Goal: Transaction & Acquisition: Purchase product/service

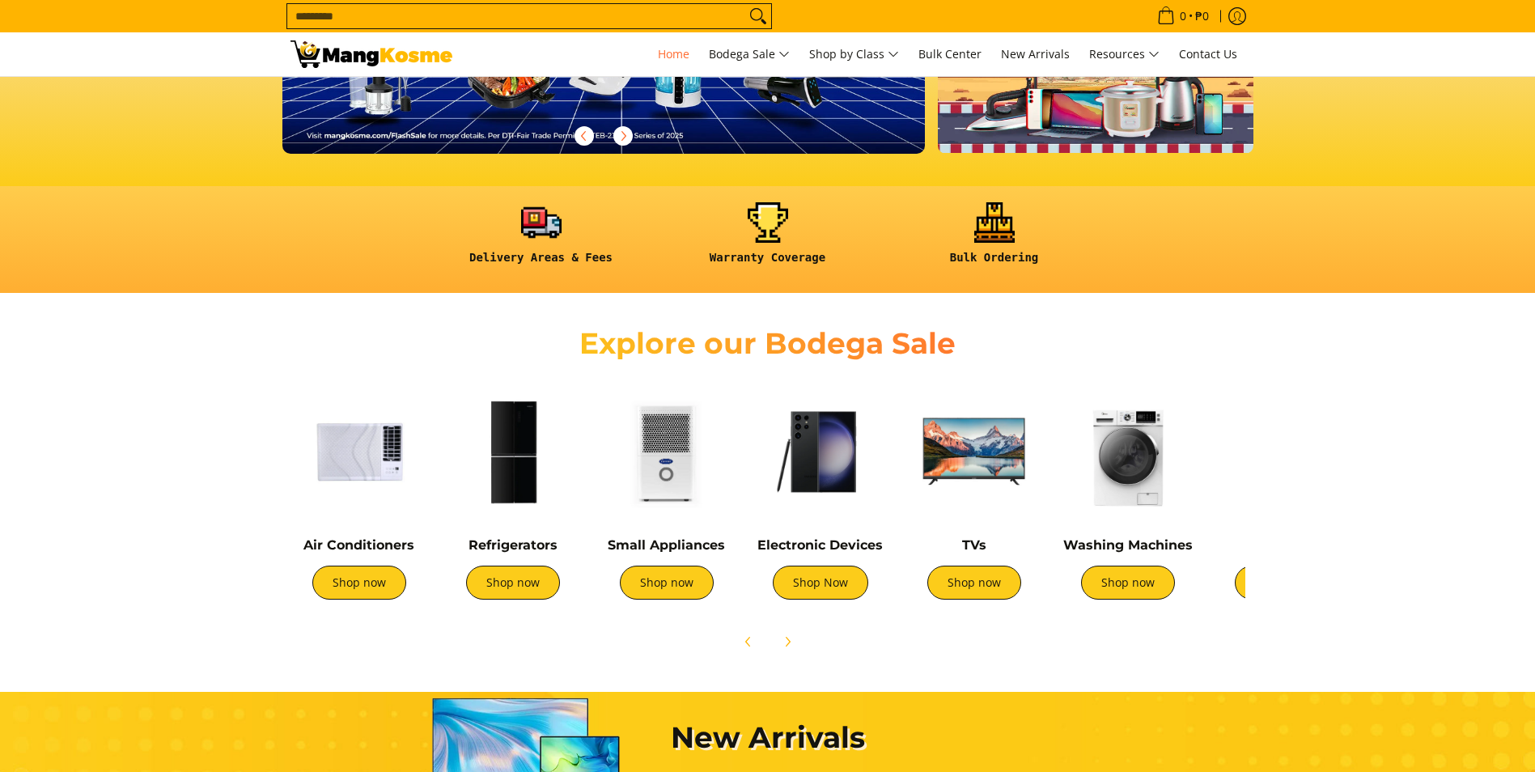
scroll to position [324, 0]
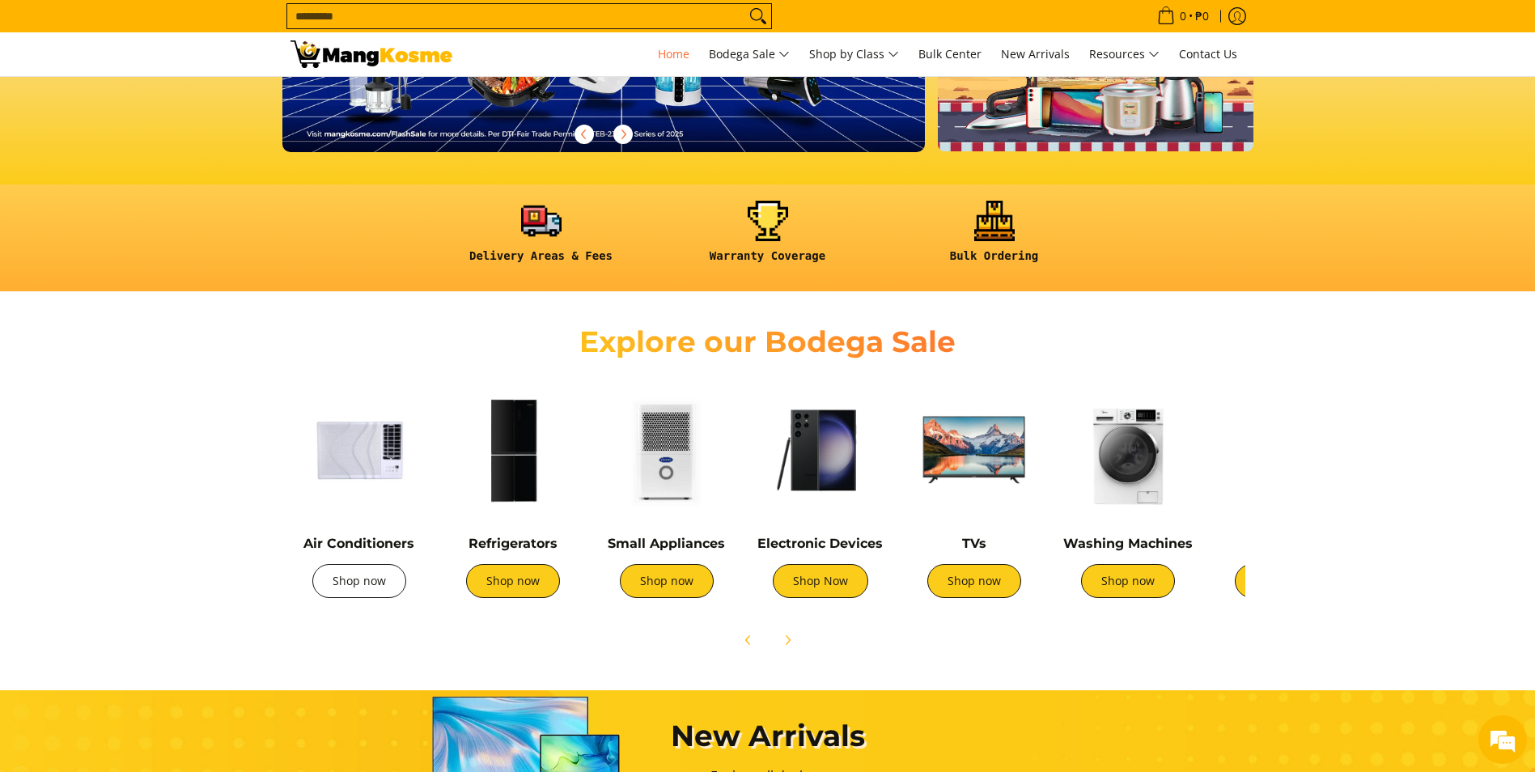
click at [376, 591] on link "Shop now" at bounding box center [359, 581] width 94 height 34
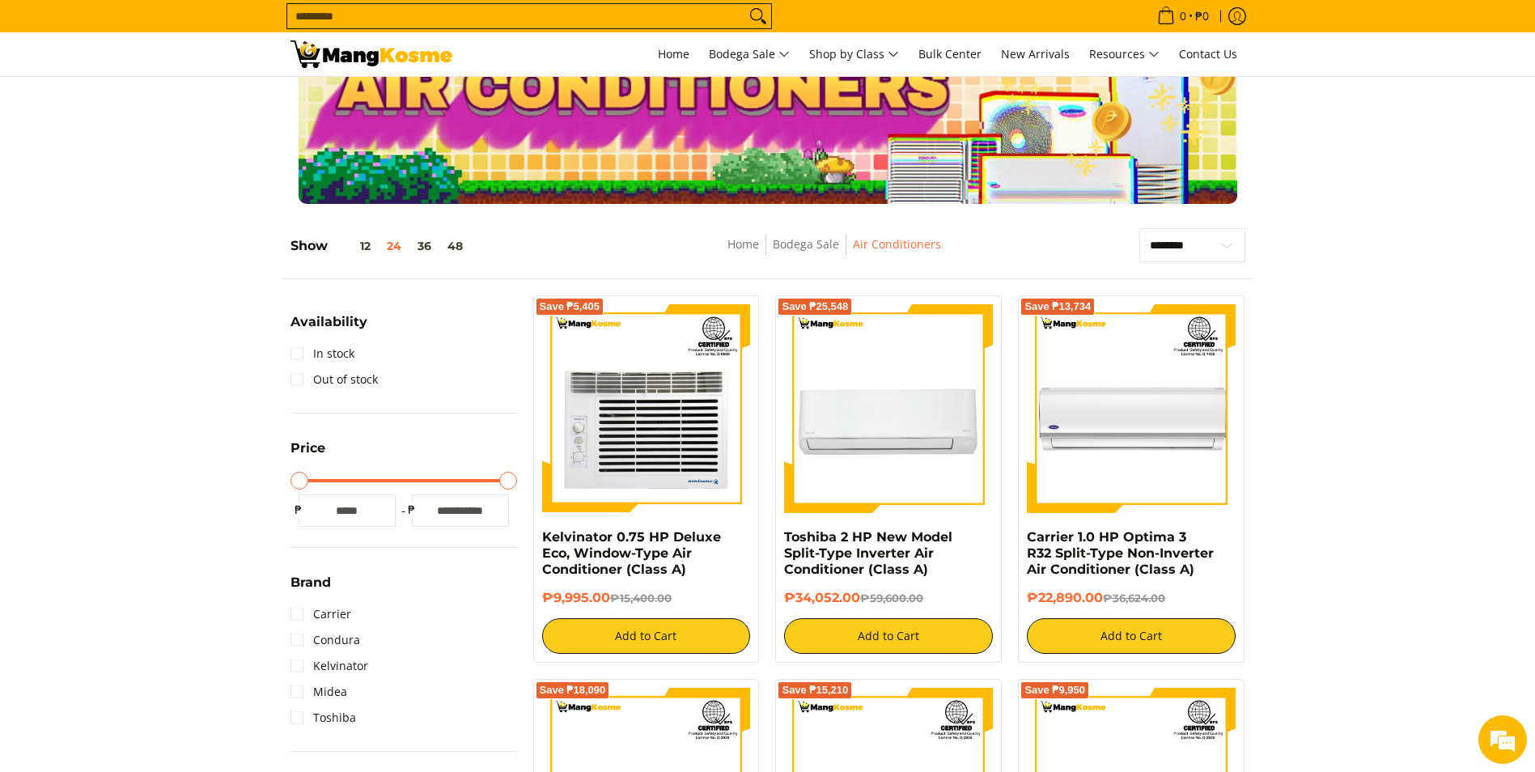
scroll to position [162, 0]
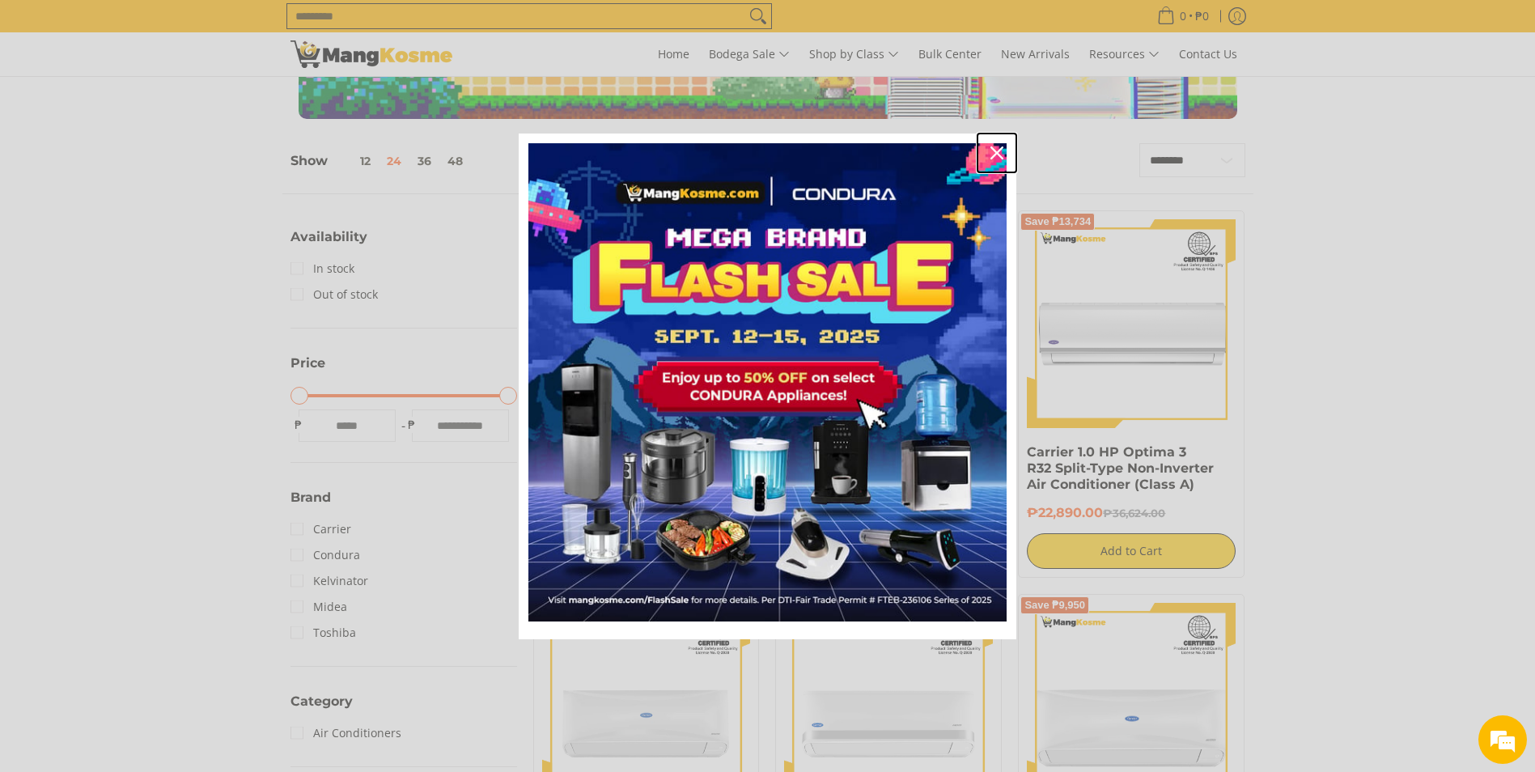
click at [994, 155] on icon "close icon" at bounding box center [996, 152] width 13 height 13
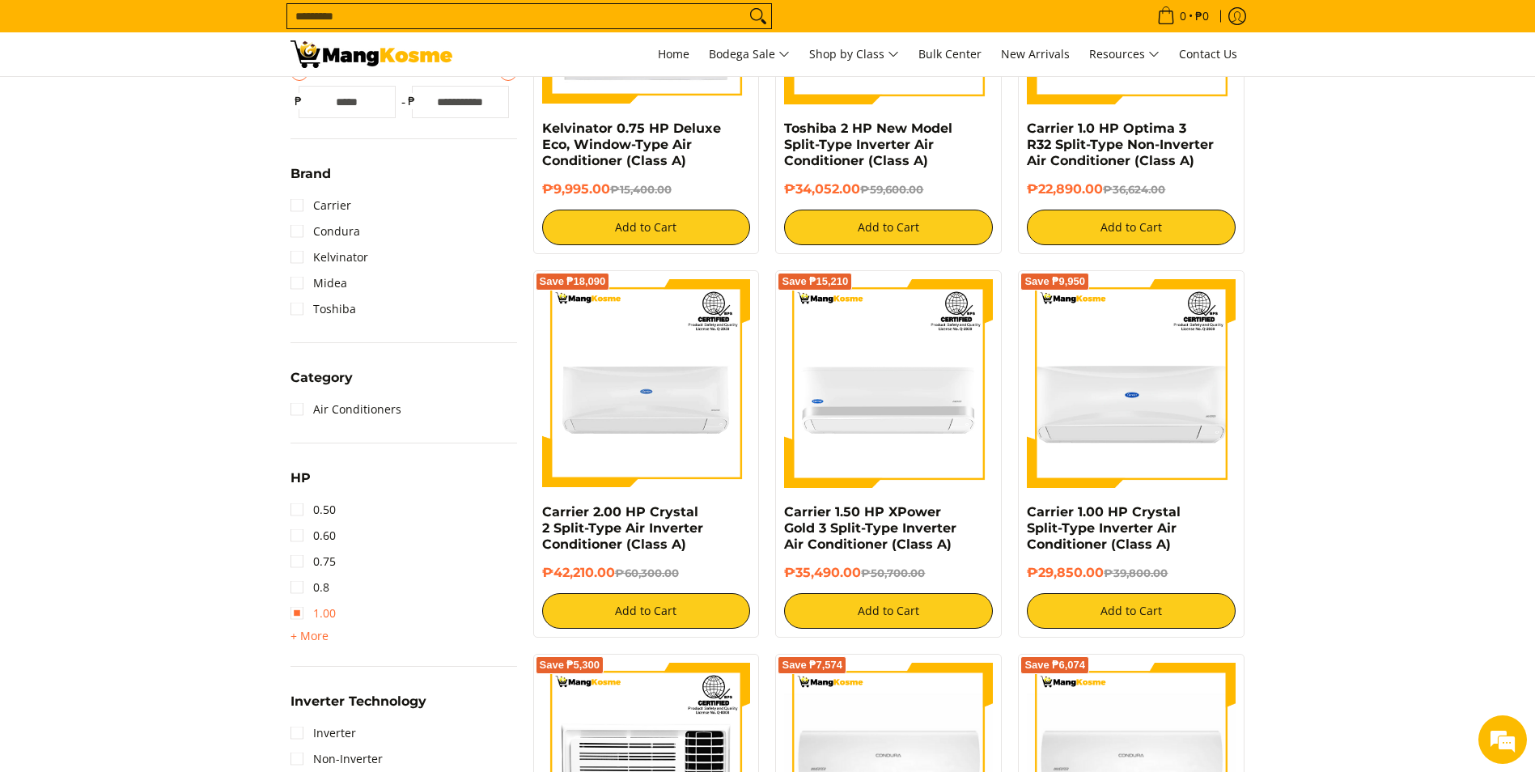
scroll to position [0, 0]
click at [303, 610] on link "1.00" at bounding box center [312, 613] width 45 height 26
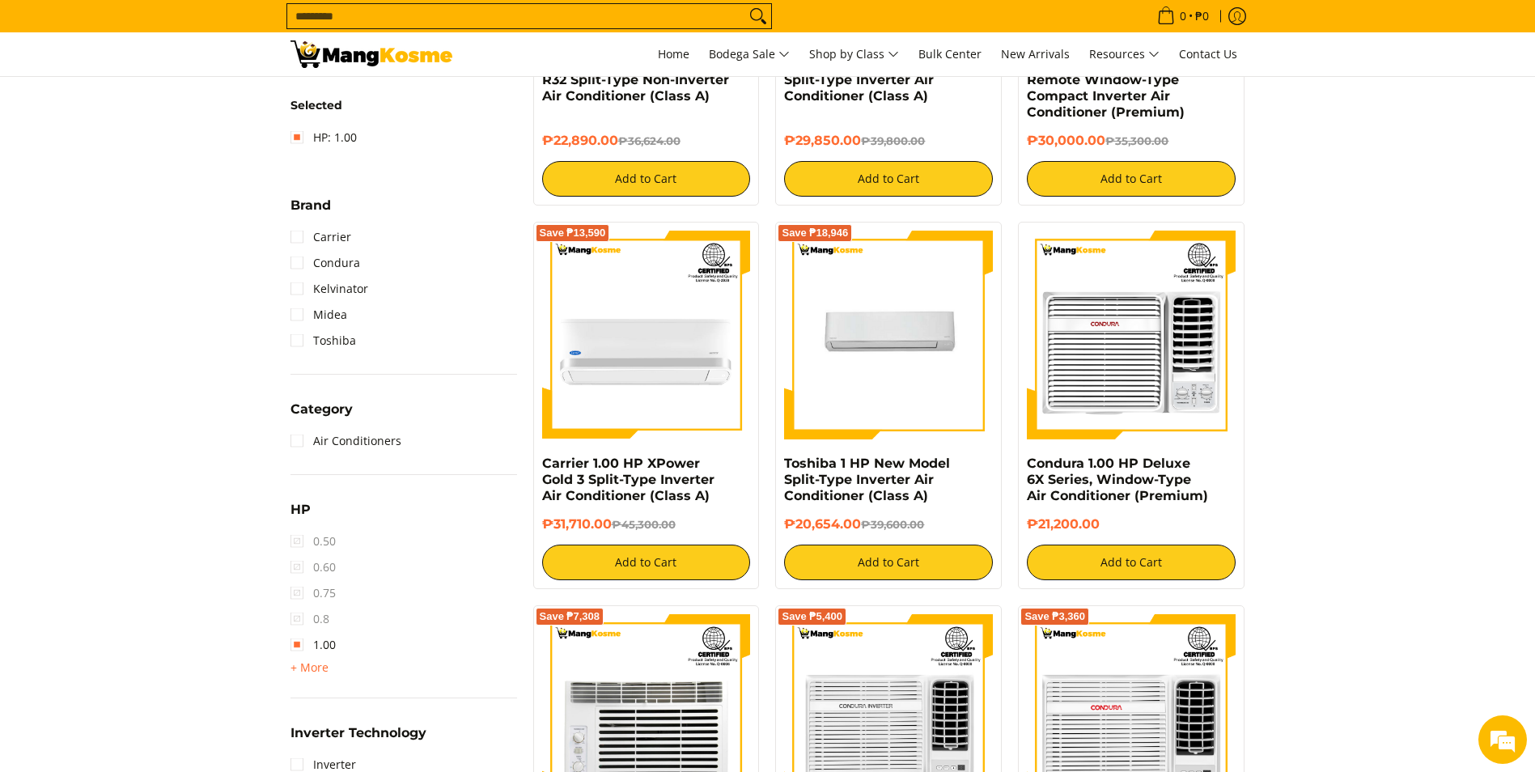
scroll to position [552, 0]
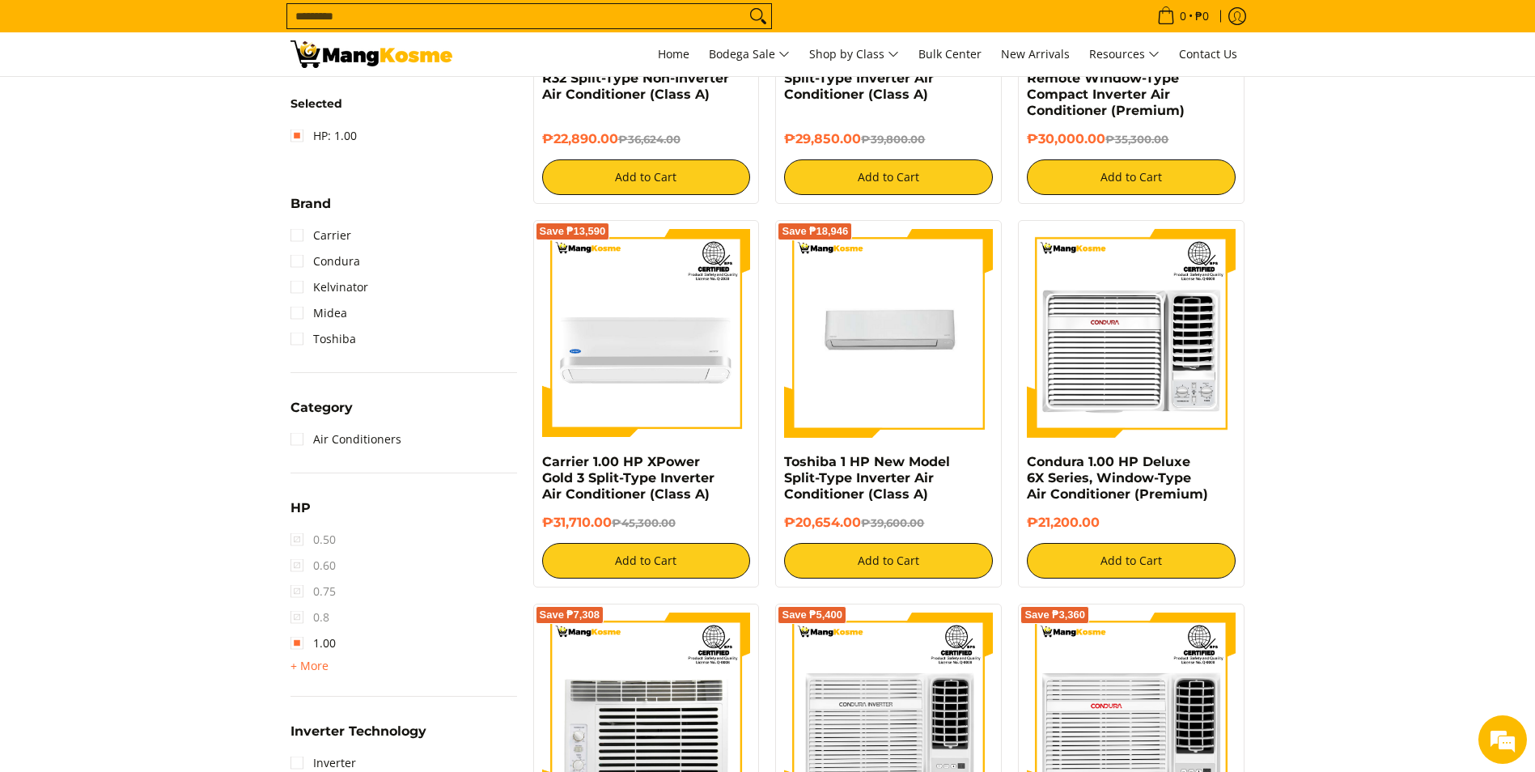
click at [294, 618] on span "0.8" at bounding box center [309, 617] width 39 height 26
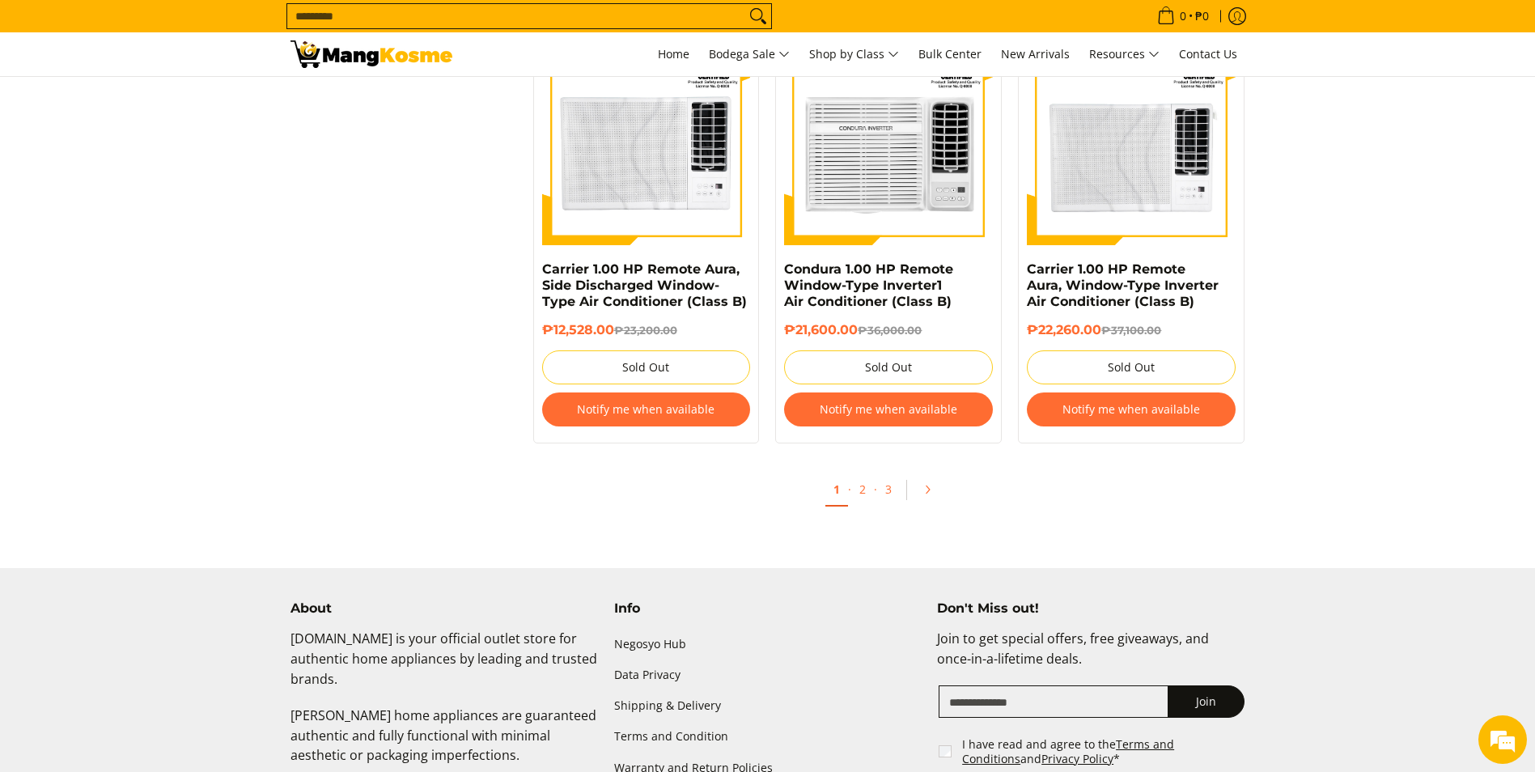
scroll to position [3221, 0]
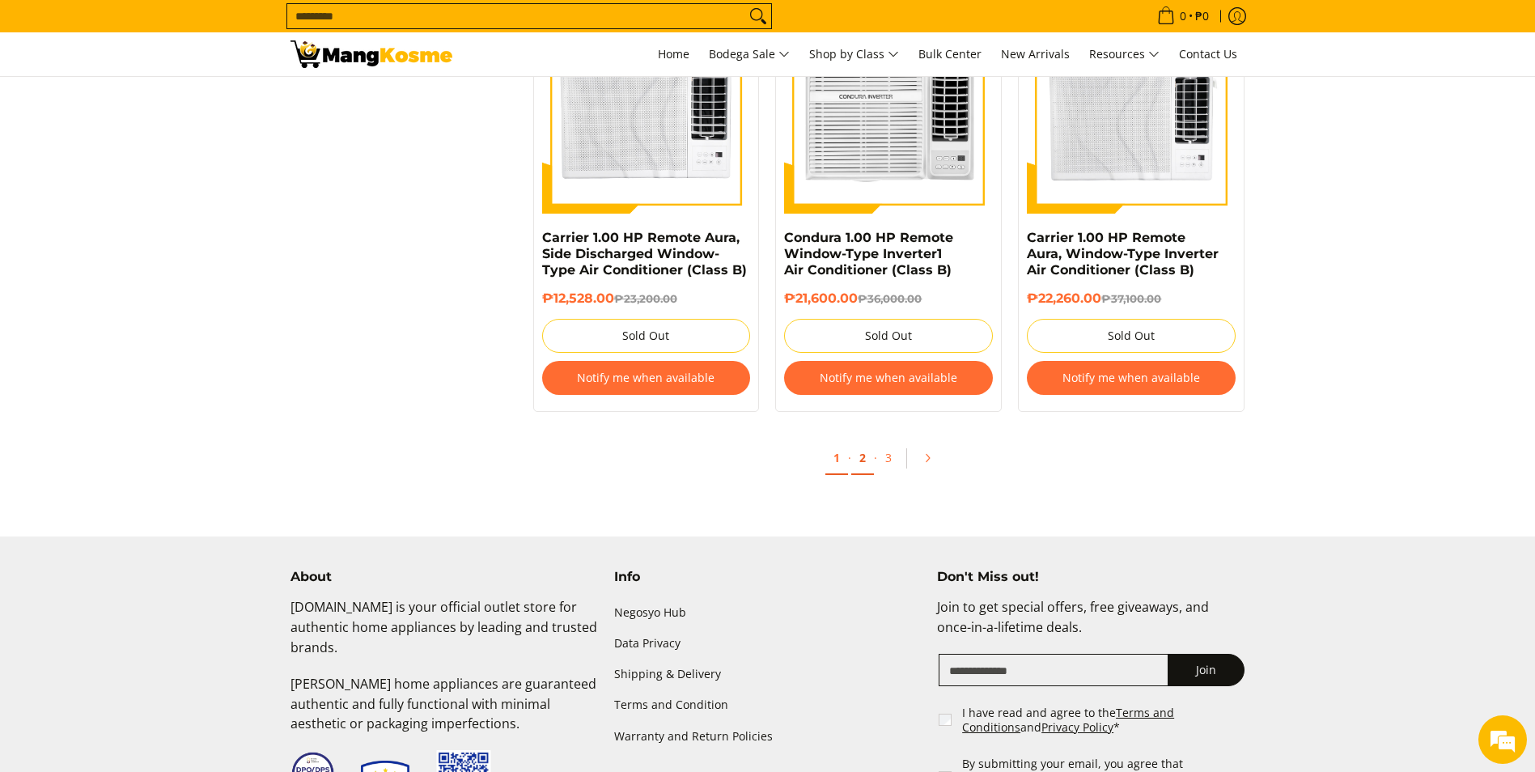
click at [866, 455] on link "2" at bounding box center [862, 458] width 23 height 33
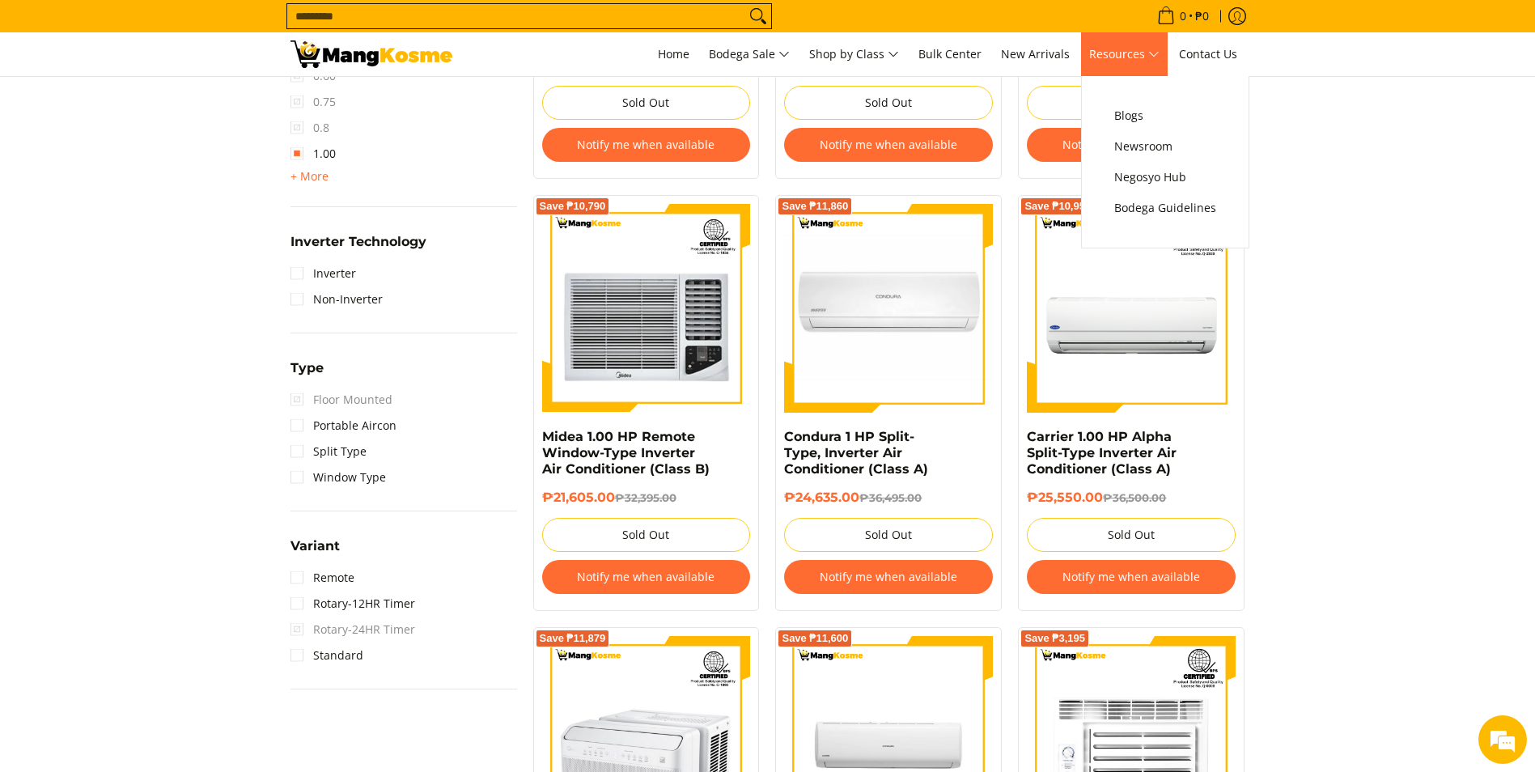
scroll to position [809, 0]
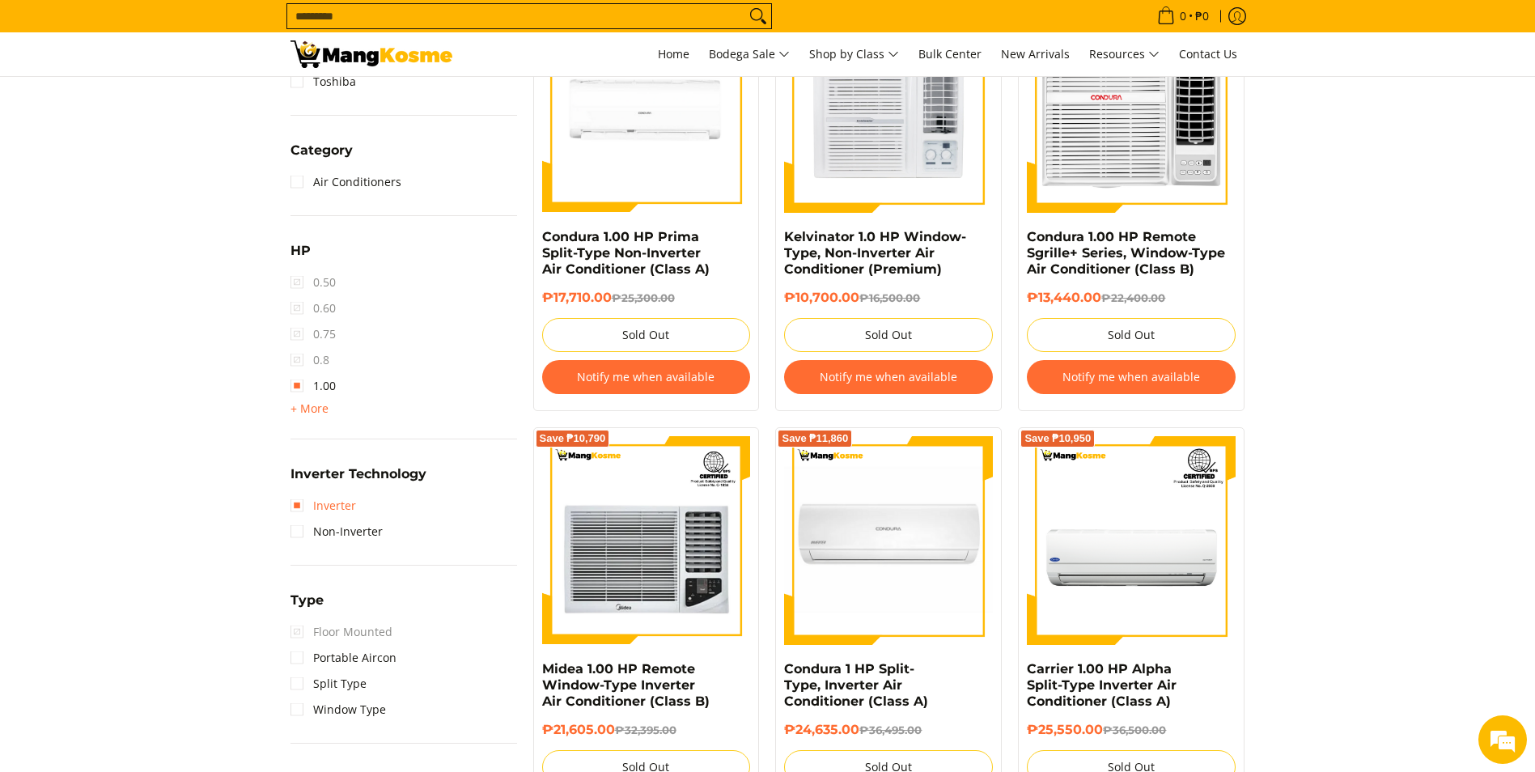
click at [307, 506] on link "Inverter" at bounding box center [323, 506] width 66 height 26
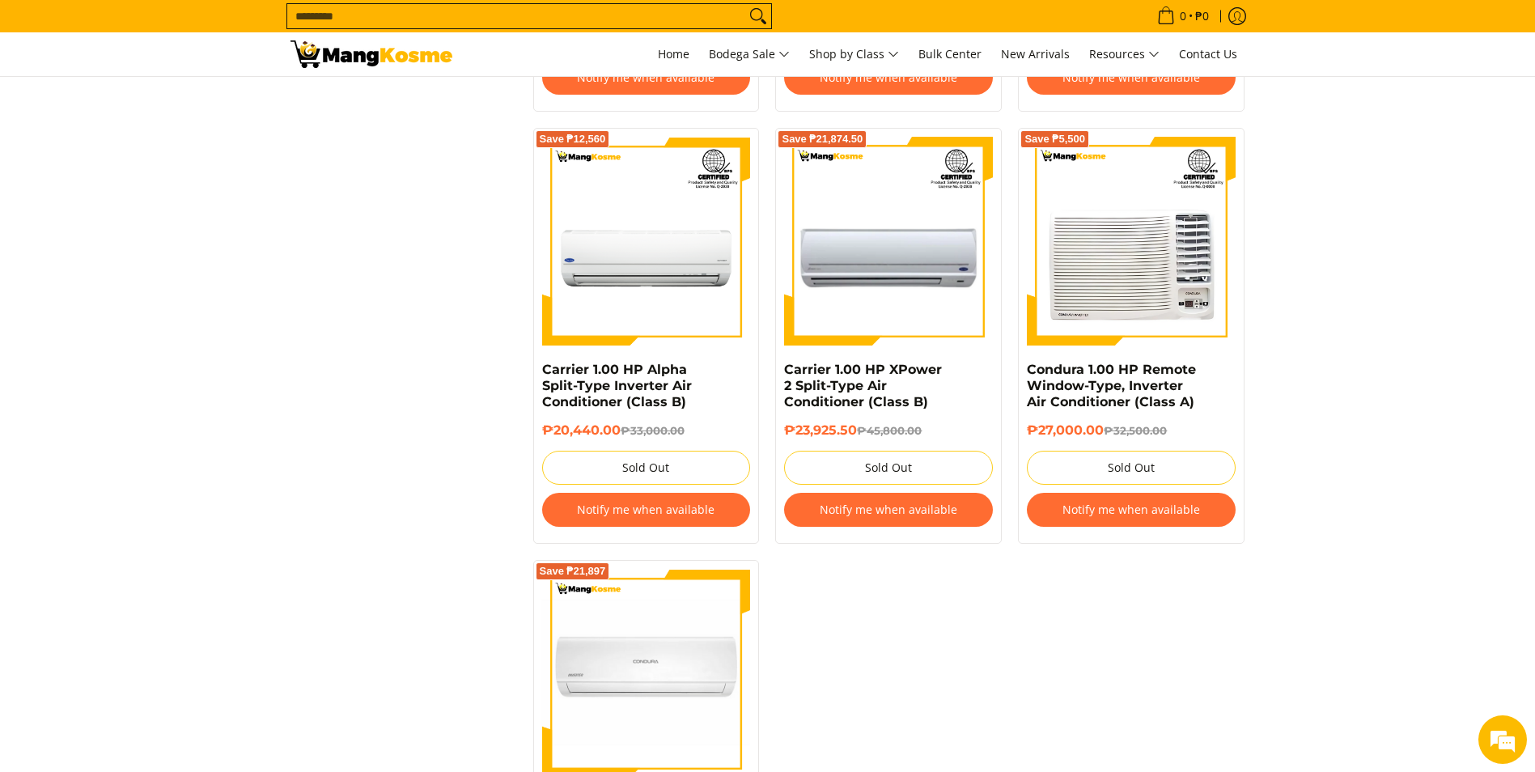
scroll to position [2979, 0]
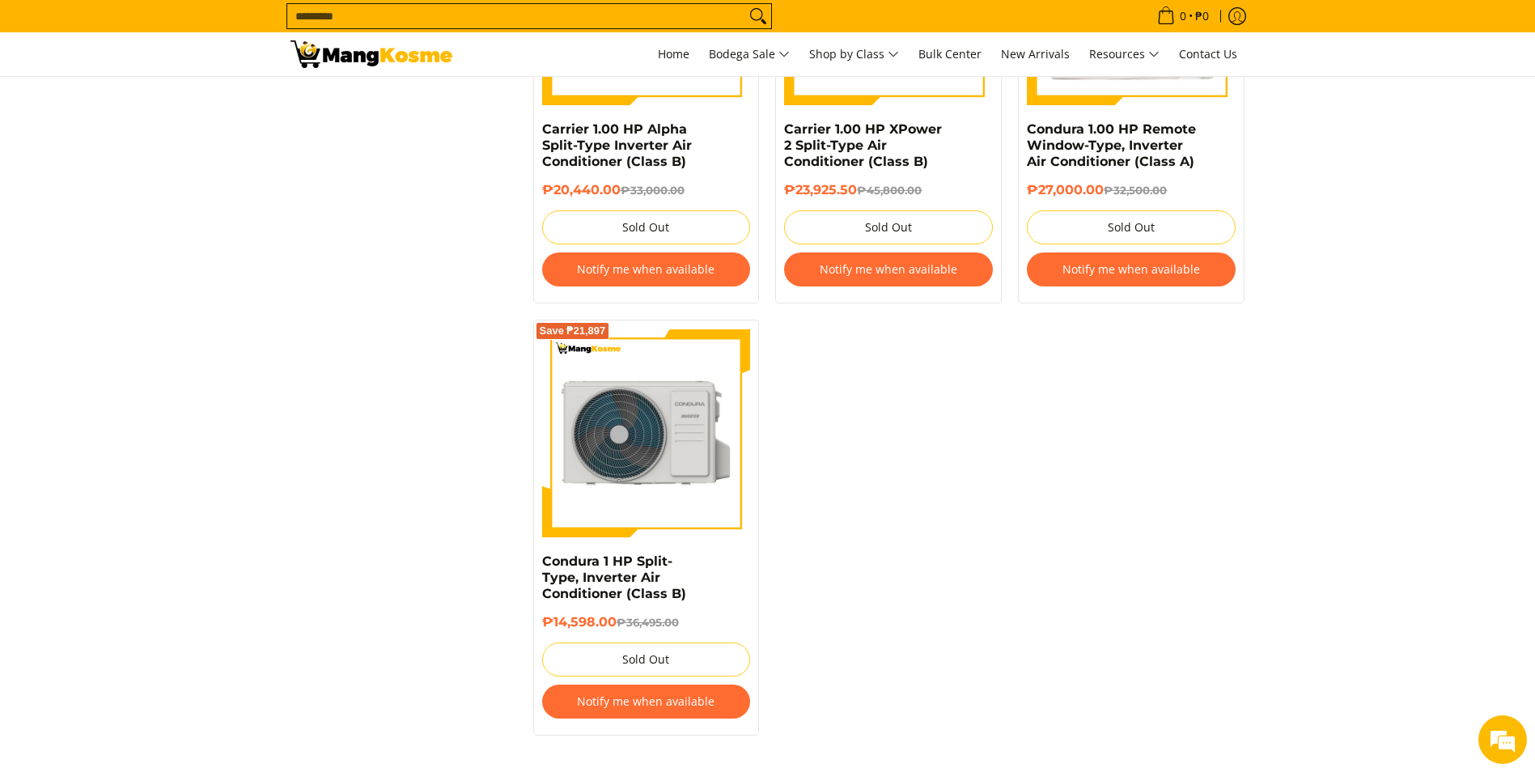
click at [672, 491] on img at bounding box center [646, 432] width 209 height 209
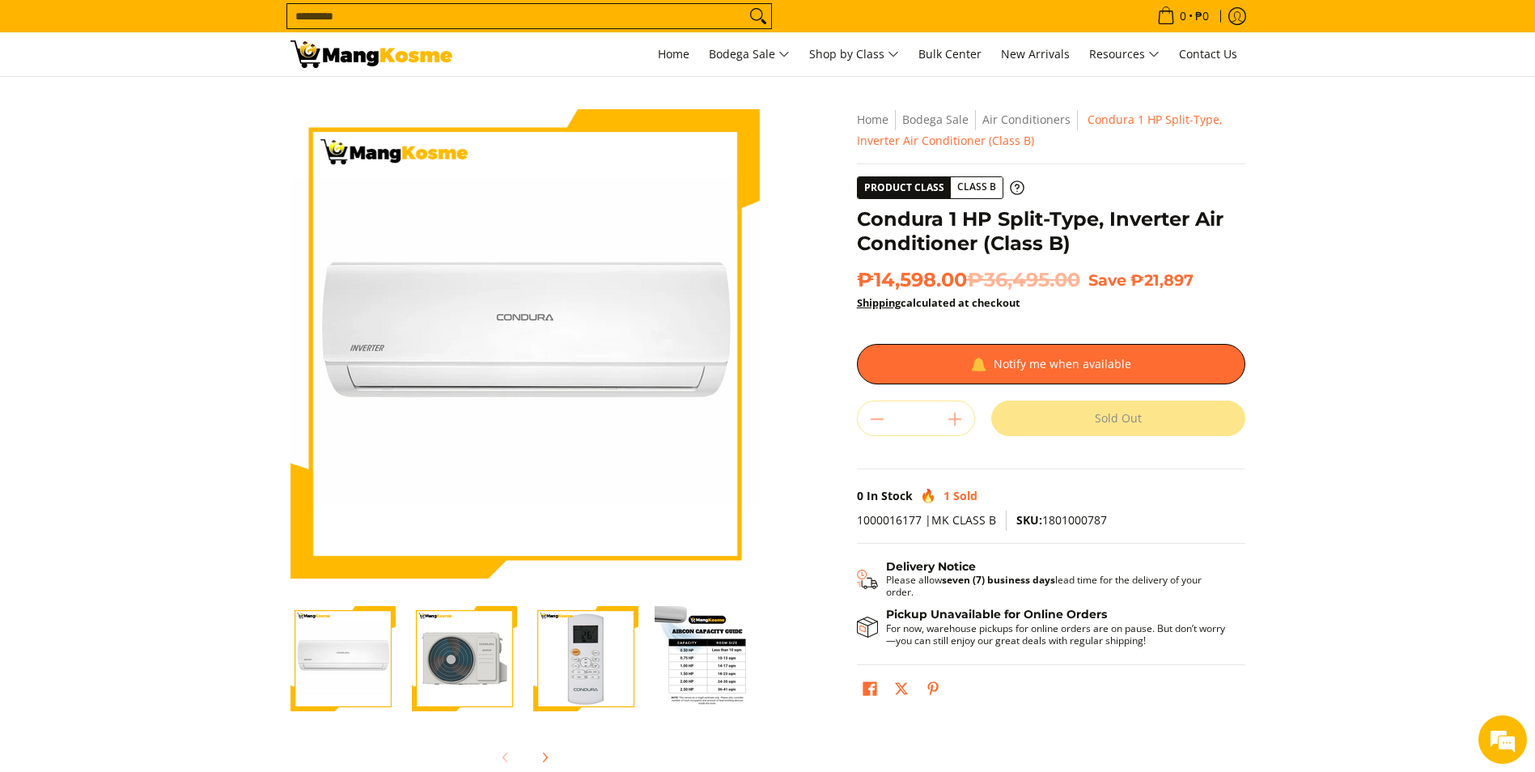
click at [602, 693] on img "Condura 1 HP Split-Type, Inverter Air Conditioner (Class B)-3" at bounding box center [585, 658] width 105 height 105
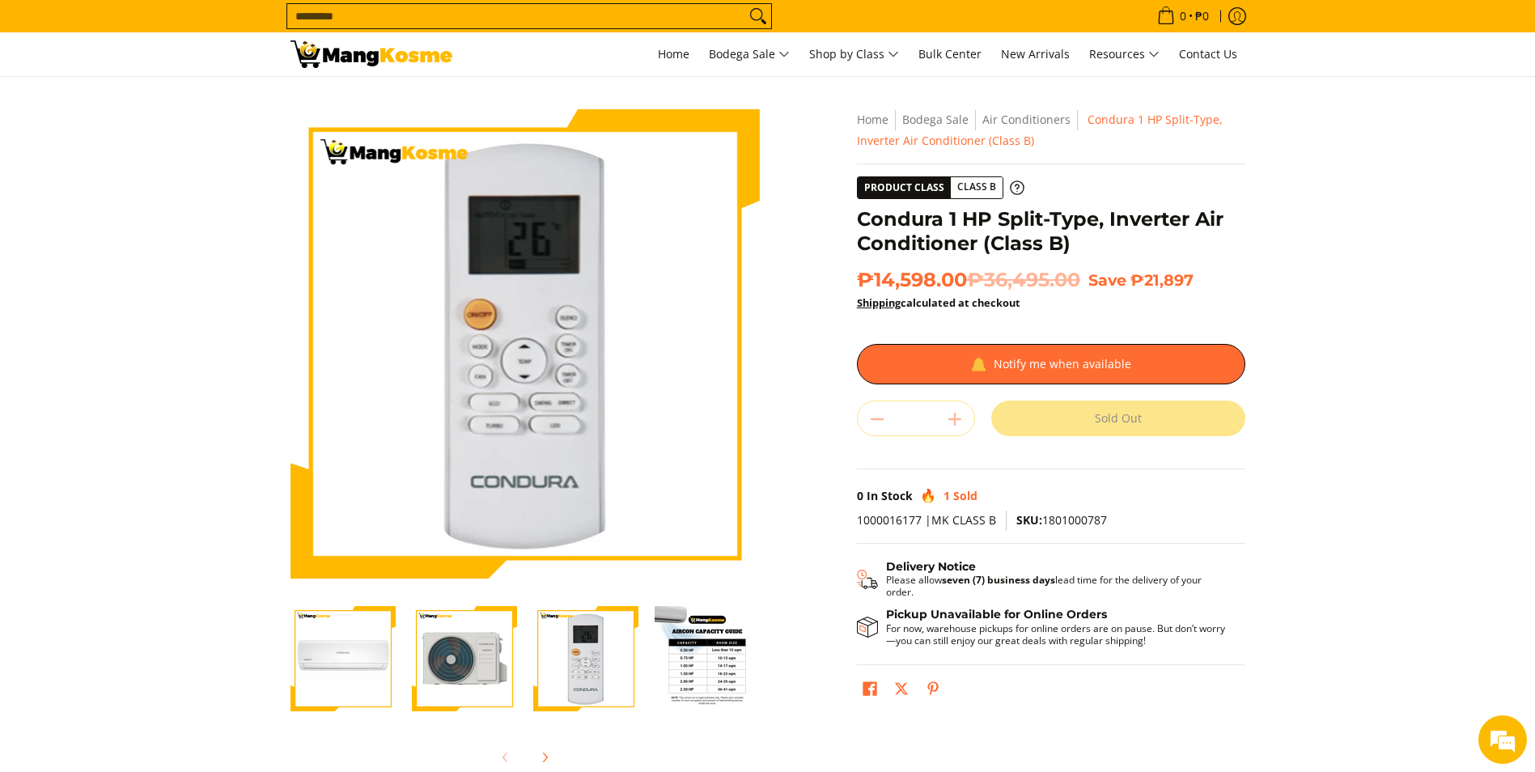
click at [724, 664] on img "Condura 1 HP Split-Type, Inverter Air Conditioner (Class B)-4" at bounding box center [706, 658] width 105 height 105
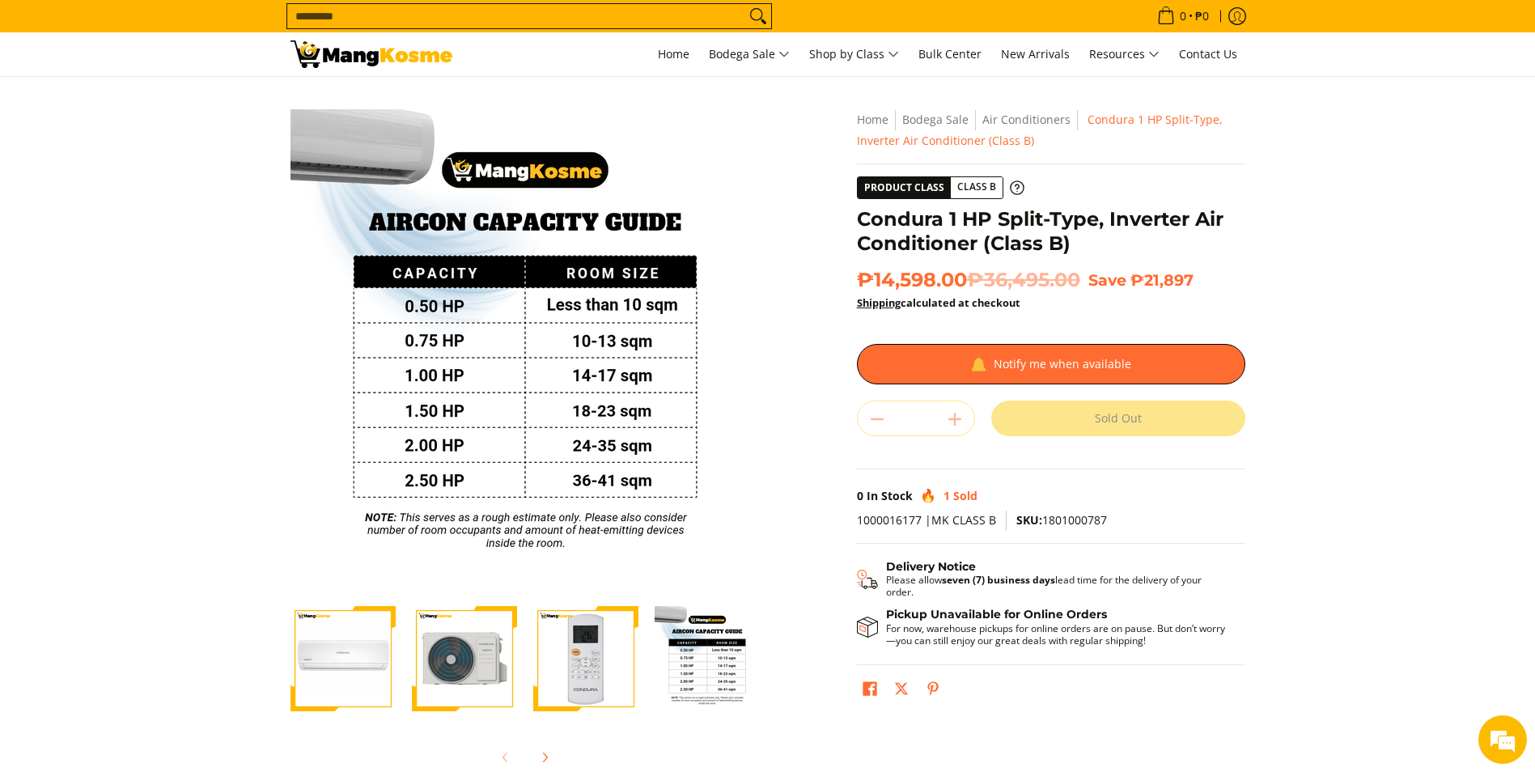
click at [342, 662] on img "Condura 1 HP Split-Type, Inverter Air Conditioner (Class B)-1" at bounding box center [342, 658] width 105 height 105
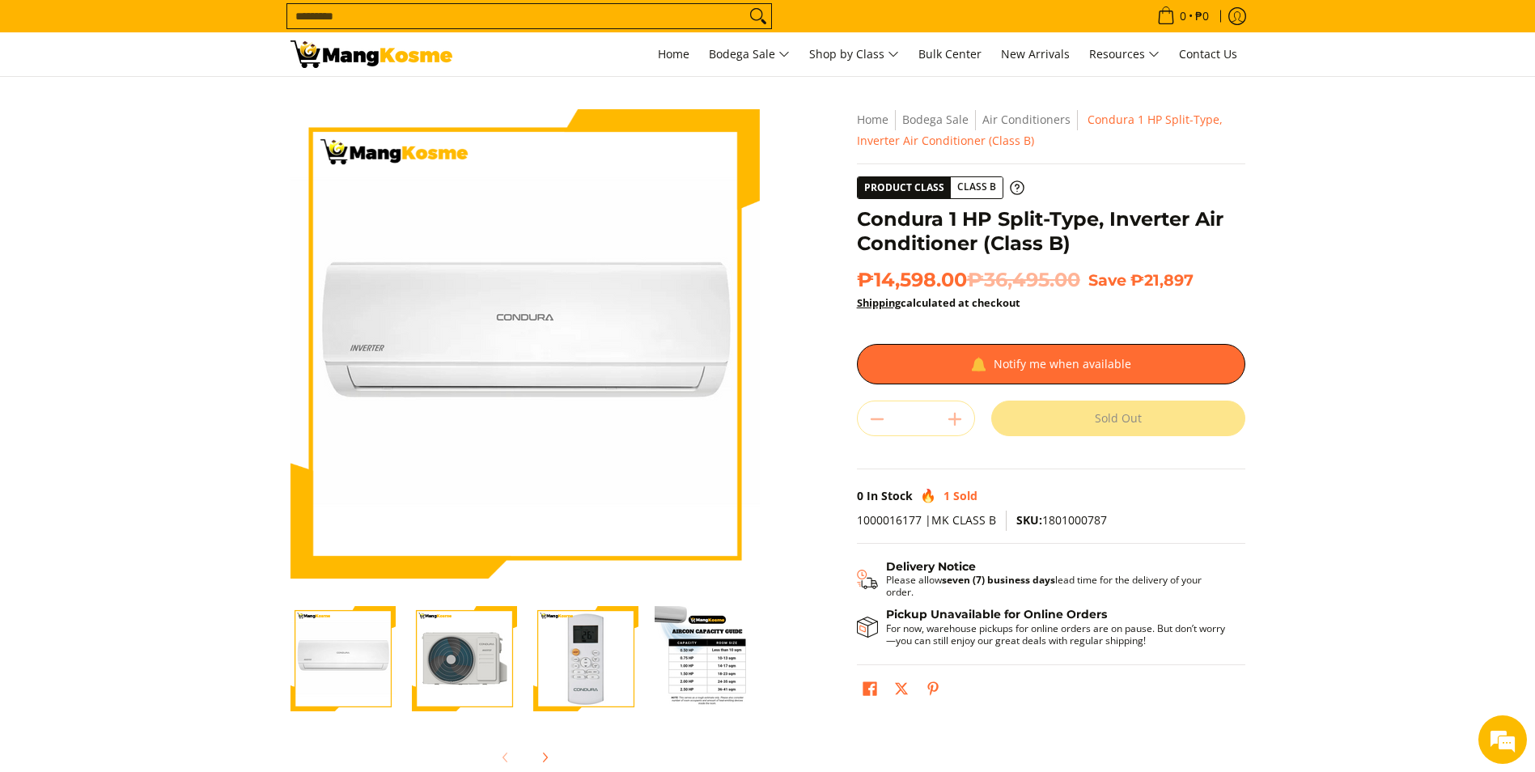
click at [697, 673] on img "Condura 1 HP Split-Type, Inverter Air Conditioner (Class B)-4" at bounding box center [706, 658] width 105 height 105
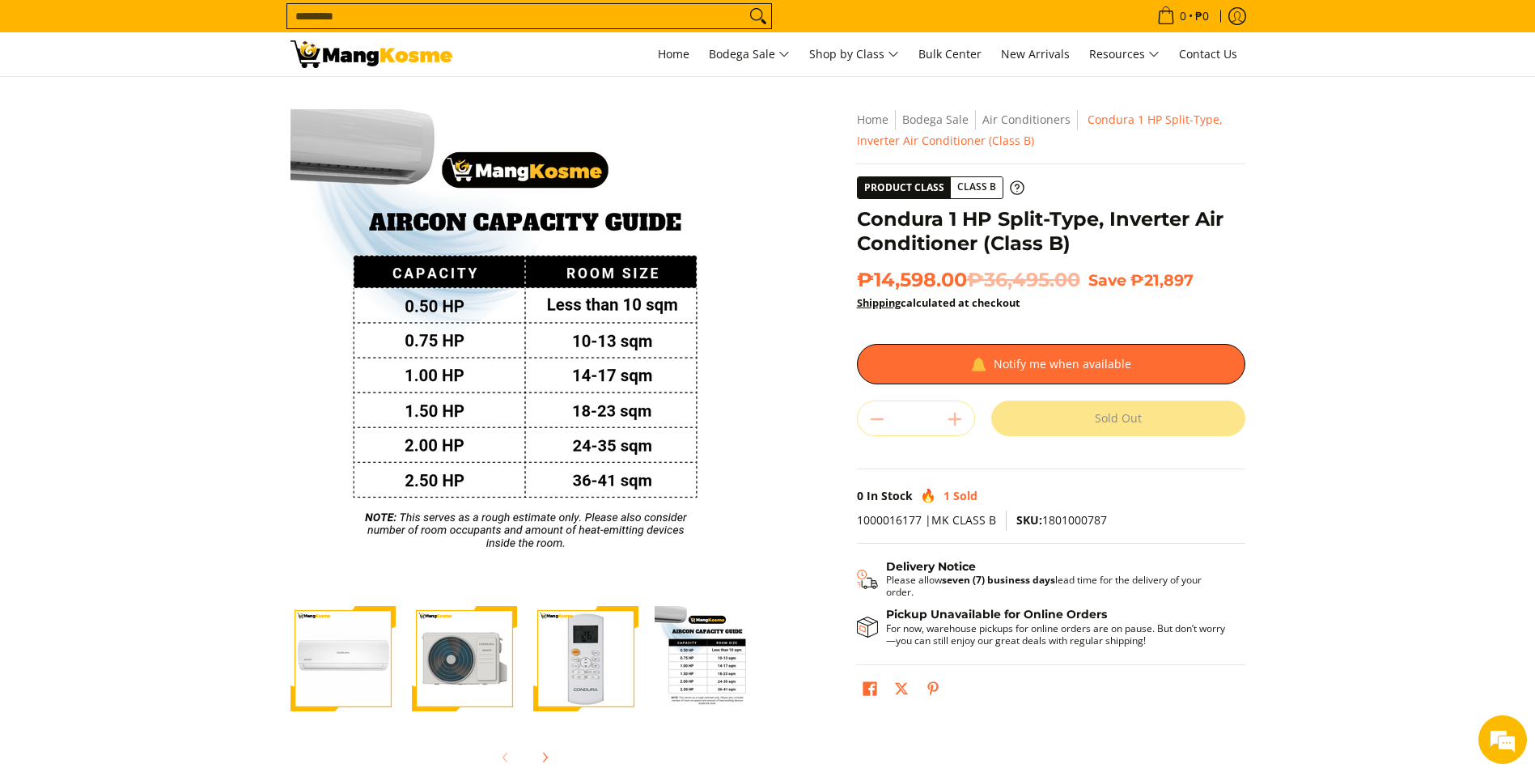
click at [340, 667] on img "Condura 1 HP Split-Type, Inverter Air Conditioner (Class B)-1" at bounding box center [342, 658] width 105 height 105
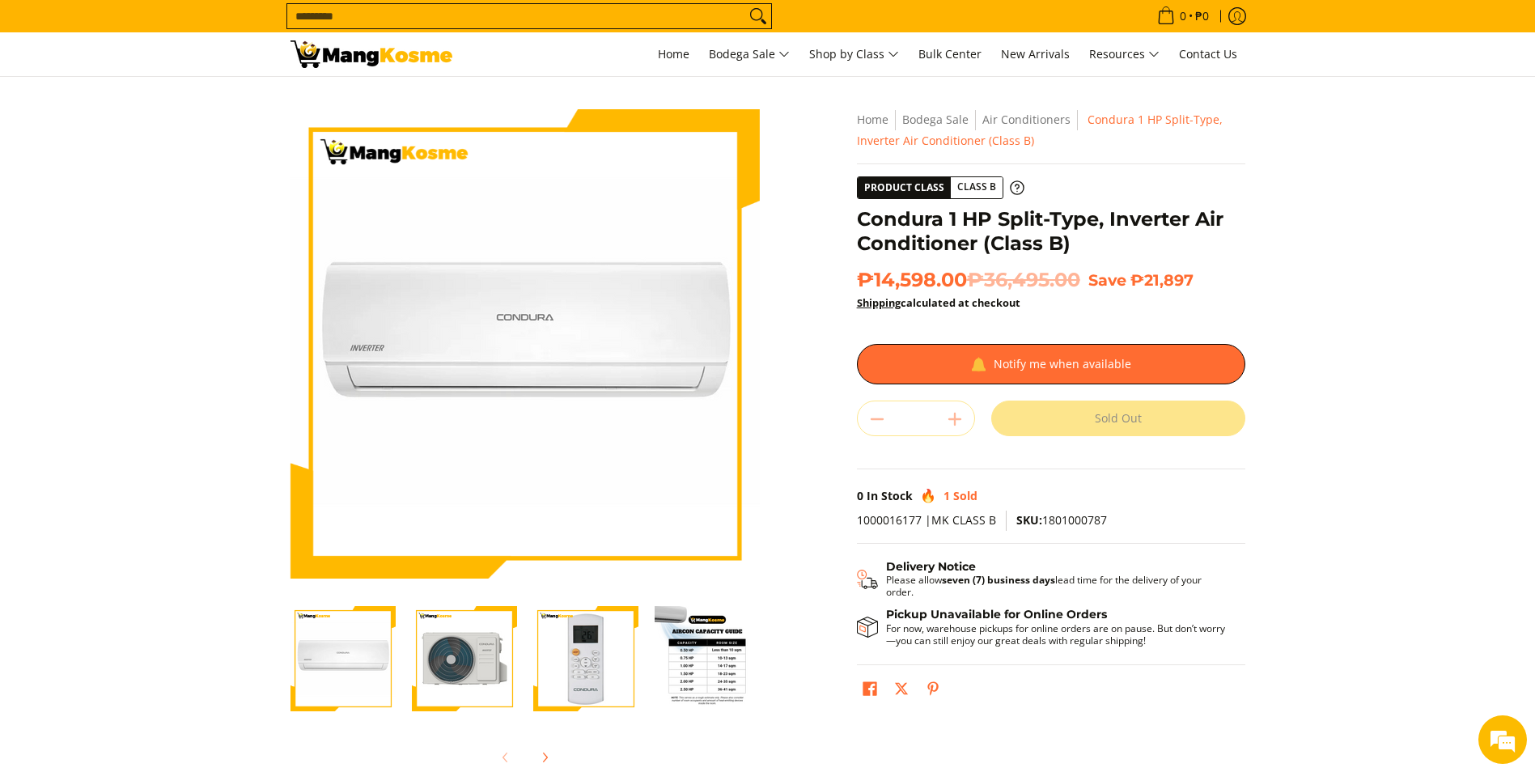
click at [705, 687] on img "Condura 1 HP Split-Type, Inverter Air Conditioner (Class B)-4" at bounding box center [706, 658] width 105 height 105
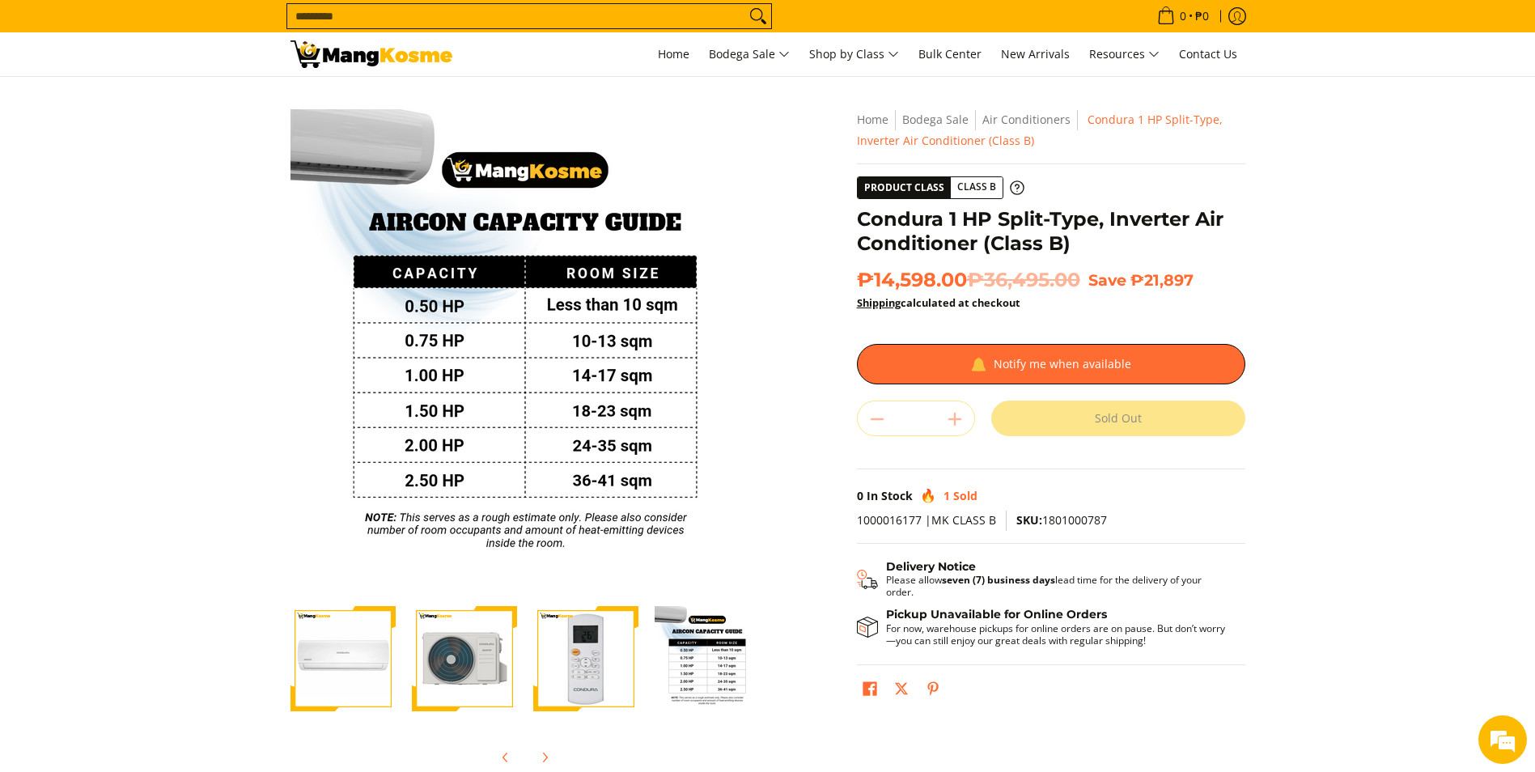
scroll to position [0, 13]
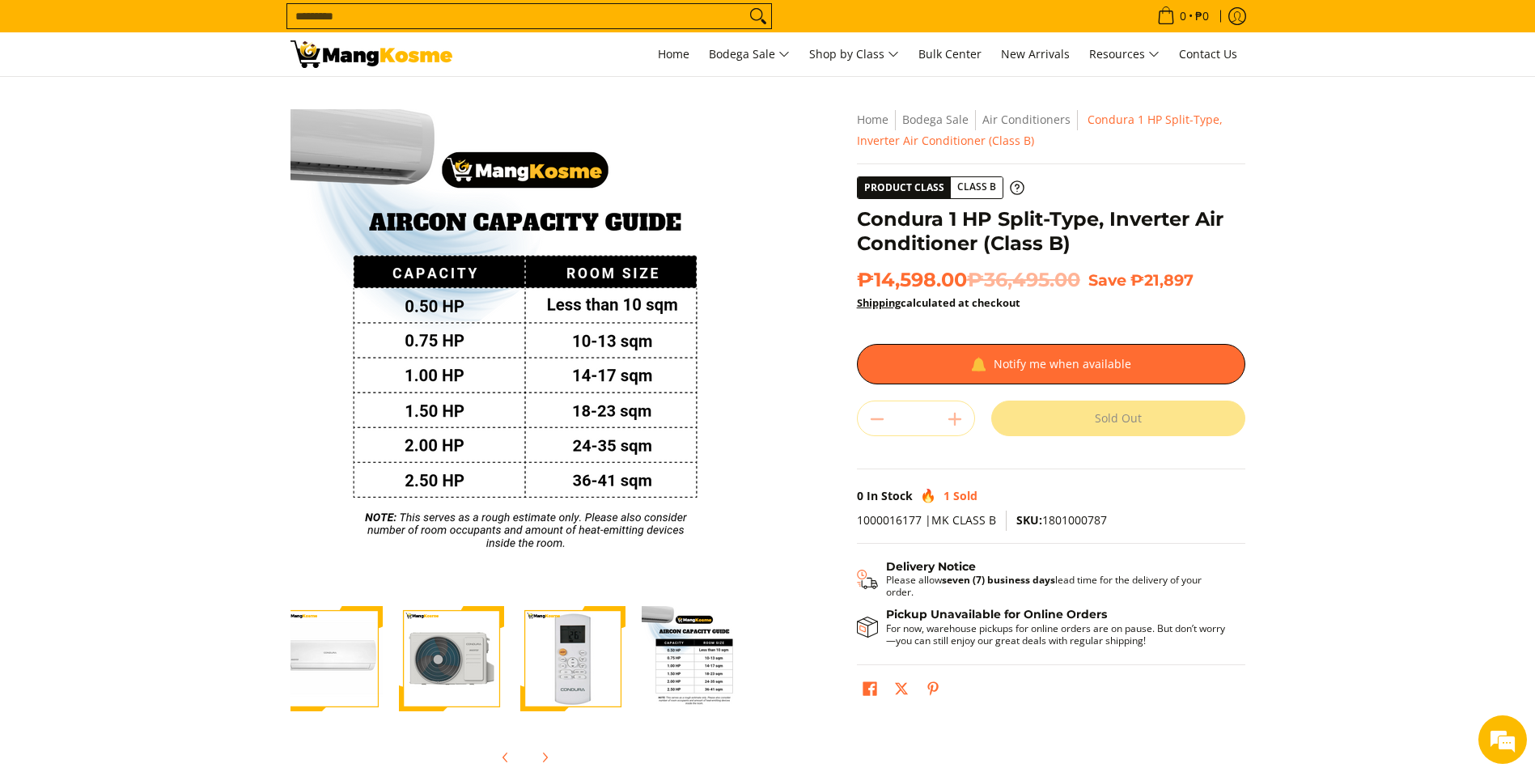
click at [371, 667] on img "Condura 1 HP Split-Type, Inverter Air Conditioner (Class B)-1" at bounding box center [329, 658] width 105 height 105
